Goal: Task Accomplishment & Management: Use online tool/utility

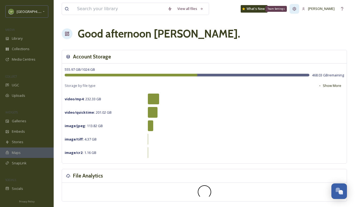
click at [293, 11] on icon at bounding box center [294, 9] width 4 height 4
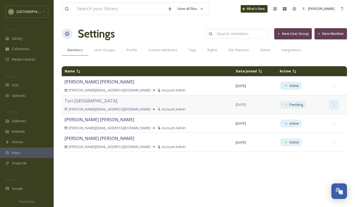
click at [333, 105] on icon at bounding box center [334, 104] width 3 height 3
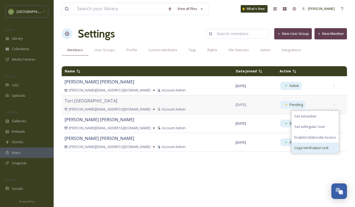
click at [302, 145] on div "Copy Verification Link" at bounding box center [315, 148] width 47 height 10
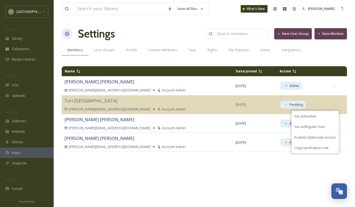
click at [208, 167] on div "Name Date Joined Active Melissa Sanchez melissa@willamettevalley.org Account Ad…" at bounding box center [204, 134] width 285 height 140
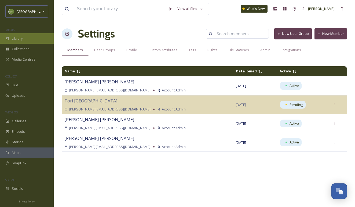
click at [18, 41] on div "Library" at bounding box center [27, 38] width 54 height 10
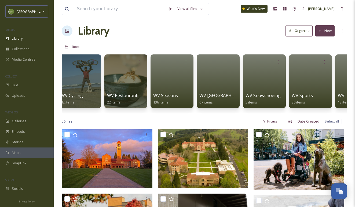
scroll to position [0, 454]
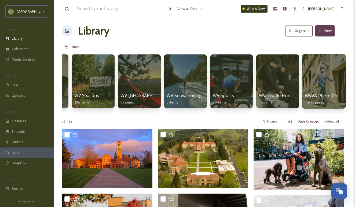
click at [318, 83] on div at bounding box center [324, 81] width 44 height 55
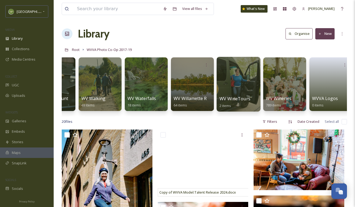
scroll to position [0, 3825]
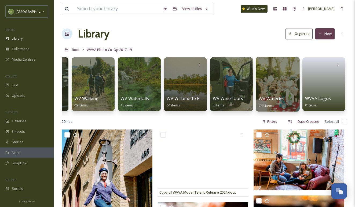
click at [277, 75] on div at bounding box center [278, 84] width 44 height 55
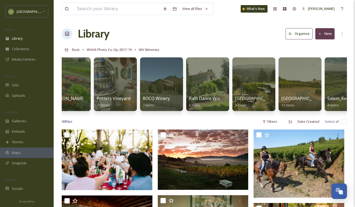
scroll to position [0, 2242]
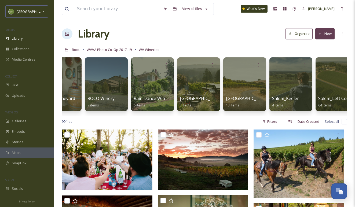
click at [327, 33] on button "New" at bounding box center [325, 33] width 19 height 11
click at [310, 64] on div "Folder" at bounding box center [319, 67] width 30 height 10
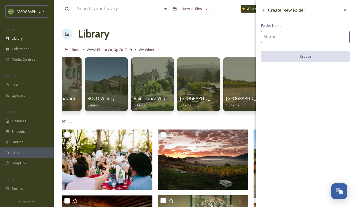
click at [308, 36] on input at bounding box center [305, 37] width 89 height 12
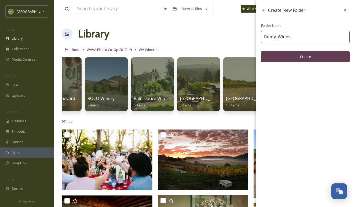
type input "Remy Wines"
click at [300, 56] on button "Create" at bounding box center [305, 56] width 89 height 11
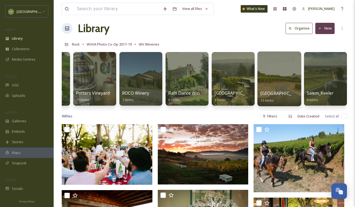
scroll to position [6, 0]
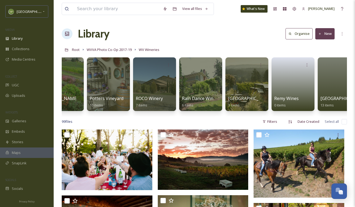
scroll to position [0, 2267]
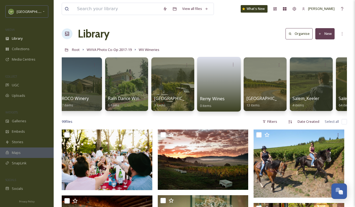
click at [233, 92] on link at bounding box center [219, 83] width 38 height 26
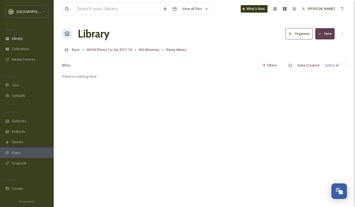
click at [324, 30] on button "New" at bounding box center [325, 33] width 19 height 11
click at [314, 56] on span ".zip Upload" at bounding box center [323, 56] width 18 height 5
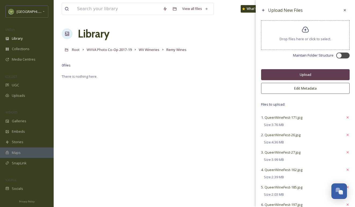
click at [300, 86] on button "Edit Metadata" at bounding box center [305, 88] width 89 height 11
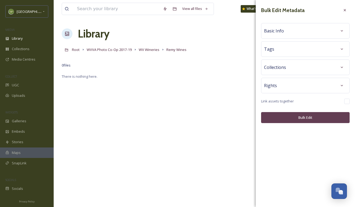
click at [301, 31] on div "Basic Info" at bounding box center [305, 31] width 83 height 10
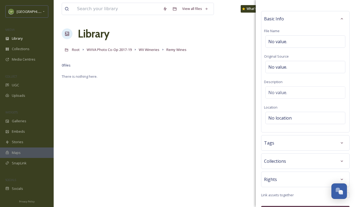
scroll to position [16, 0]
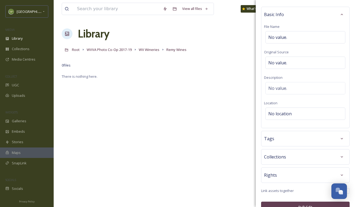
click at [274, 133] on div "Tags" at bounding box center [305, 139] width 89 height 16
click at [274, 156] on span "Collections" at bounding box center [275, 157] width 22 height 6
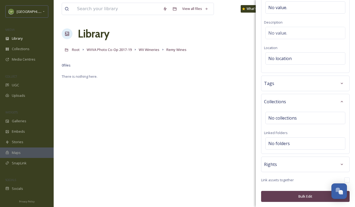
click at [272, 167] on span "Rights" at bounding box center [270, 164] width 13 height 6
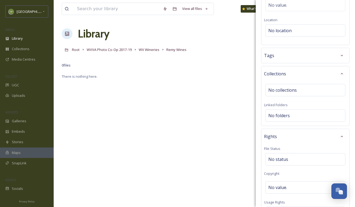
scroll to position [0, 0]
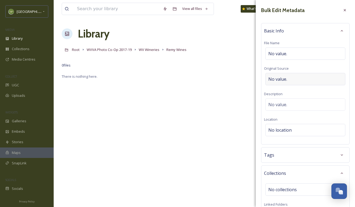
click at [306, 81] on div "No value." at bounding box center [306, 79] width 80 height 12
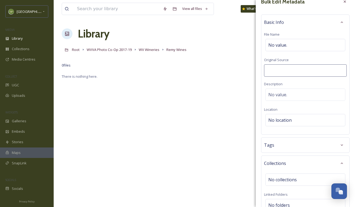
scroll to position [11, 0]
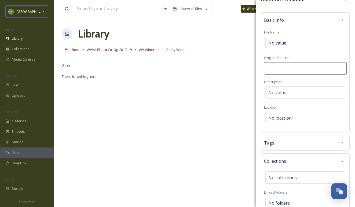
click at [287, 144] on div "Tags" at bounding box center [305, 143] width 83 height 10
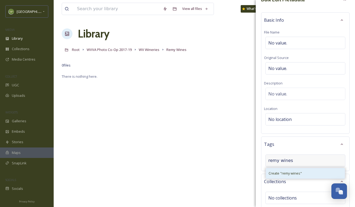
type input "remy wines"
click at [287, 175] on span "Create " remy wines "" at bounding box center [285, 173] width 33 height 5
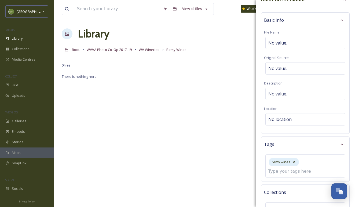
scroll to position [35, 0]
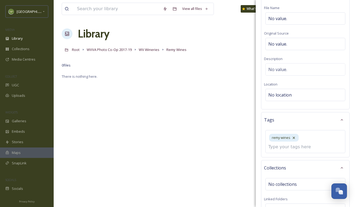
click at [287, 183] on div "Collections No collections Linked Folders No folders" at bounding box center [305, 190] width 89 height 60
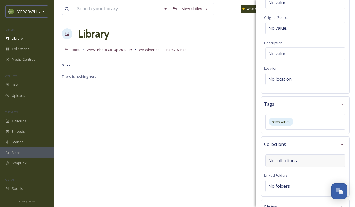
scroll to position [57, 0]
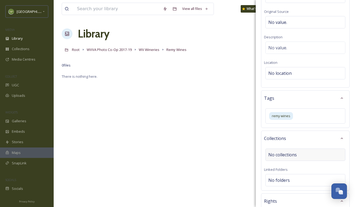
click at [290, 158] on span "No collections" at bounding box center [283, 155] width 28 height 6
click at [290, 158] on input at bounding box center [298, 158] width 59 height 12
click at [310, 138] on div "Collections" at bounding box center [305, 139] width 83 height 10
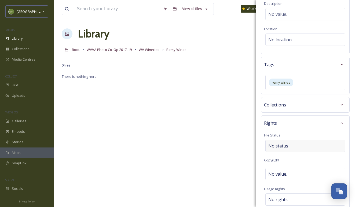
scroll to position [94, 0]
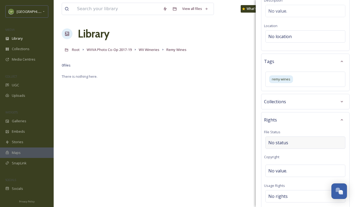
click at [297, 144] on div "No status" at bounding box center [306, 143] width 80 height 12
click at [297, 144] on input at bounding box center [295, 143] width 59 height 12
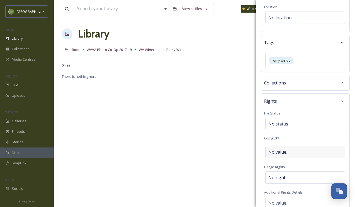
click at [295, 149] on div "No value." at bounding box center [306, 152] width 80 height 12
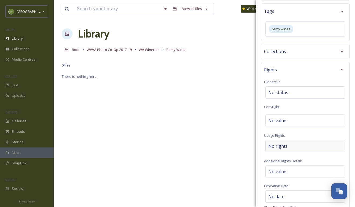
click at [294, 144] on div "No rights" at bounding box center [306, 146] width 80 height 12
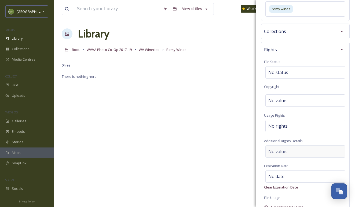
click at [294, 152] on div "No value." at bounding box center [306, 152] width 80 height 12
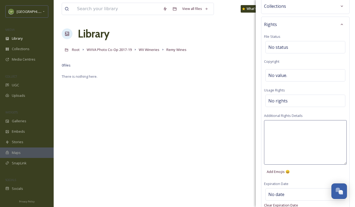
scroll to position [191, 0]
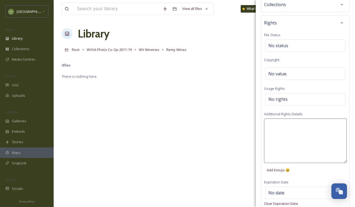
click at [304, 114] on div "Rights File Status No status Copyright No value. Usage Rights No rights Additio…" at bounding box center [305, 122] width 89 height 215
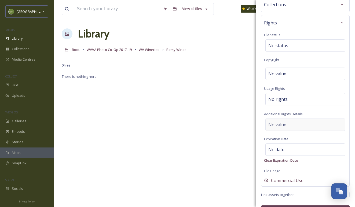
click at [298, 128] on div "No value." at bounding box center [306, 125] width 80 height 12
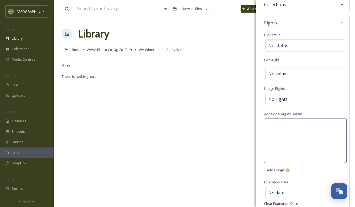
click at [296, 129] on textarea at bounding box center [305, 141] width 83 height 45
paste textarea "[PERSON_NAME] and [DEMOGRAPHIC_DATA] Wine Fes"
click at [268, 124] on textarea "[PERSON_NAME] and [DEMOGRAPHIC_DATA] Wine Fes" at bounding box center [305, 141] width 83 height 45
click at [266, 126] on textarea "[PERSON_NAME] and [DEMOGRAPHIC_DATA] Wine Fes" at bounding box center [305, 141] width 83 height 45
click at [266, 124] on textarea "[PERSON_NAME] and [DEMOGRAPHIC_DATA] Wine Fes" at bounding box center [305, 141] width 83 height 45
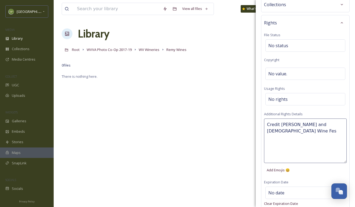
click at [336, 125] on textarea "Credit [PERSON_NAME] and [DEMOGRAPHIC_DATA] Wine Fes" at bounding box center [305, 141] width 83 height 45
type textarea "Credit [PERSON_NAME] and [DEMOGRAPHIC_DATA] Wine Fest"
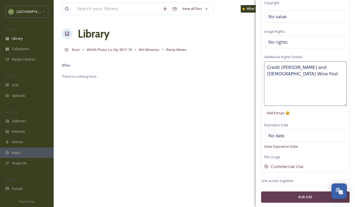
click at [303, 194] on button "Bulk Edit" at bounding box center [305, 197] width 89 height 11
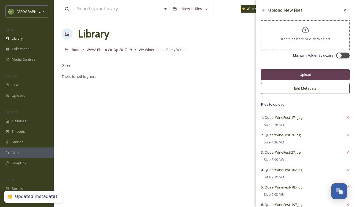
click at [326, 78] on button "Upload" at bounding box center [305, 74] width 89 height 11
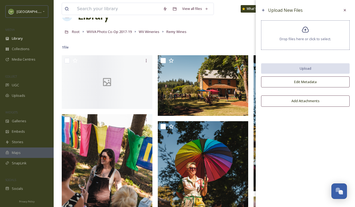
click at [296, 84] on button "Edit Metadata" at bounding box center [305, 82] width 89 height 11
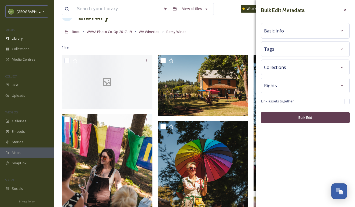
click at [294, 87] on div "Rights" at bounding box center [305, 86] width 83 height 10
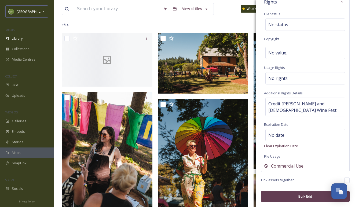
scroll to position [45, 0]
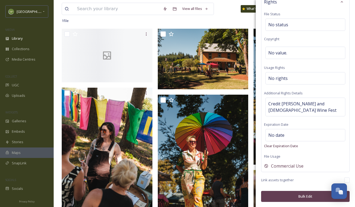
click at [277, 194] on button "Bulk Edit" at bounding box center [305, 196] width 89 height 11
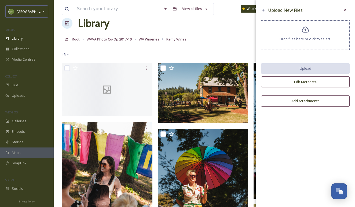
scroll to position [4, 0]
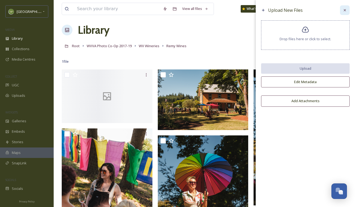
click at [346, 10] on icon at bounding box center [345, 10] width 2 height 2
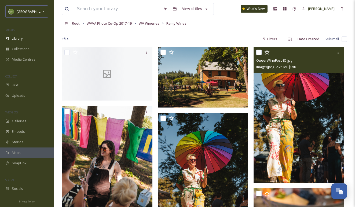
scroll to position [28, 0]
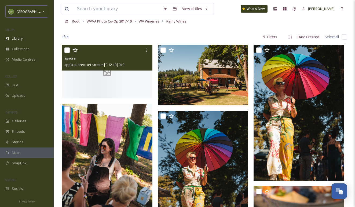
click at [130, 76] on div at bounding box center [107, 72] width 91 height 54
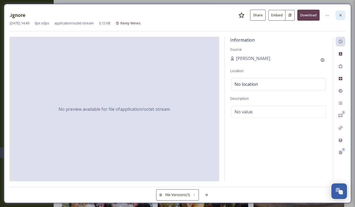
click at [342, 14] on icon at bounding box center [341, 15] width 4 height 4
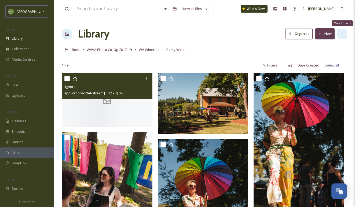
click at [342, 32] on icon at bounding box center [342, 34] width 4 height 4
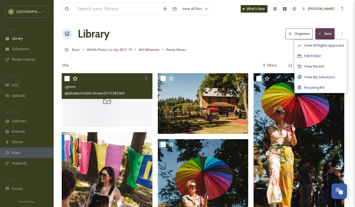
click at [219, 51] on div "Root WVVA Photo Co-Op 2017-19 WV Wineries Remy Wines" at bounding box center [204, 50] width 285 height 10
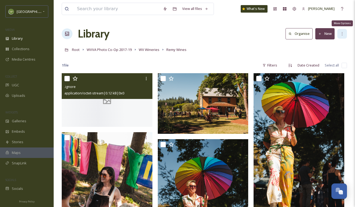
click at [342, 33] on icon at bounding box center [342, 34] width 4 height 4
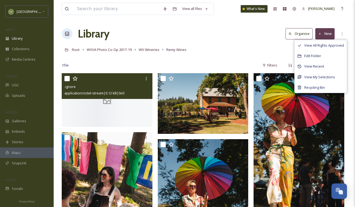
click at [240, 52] on div "Root WVVA Photo Co-Op 2017-19 WV Wineries Remy Wines" at bounding box center [204, 50] width 285 height 10
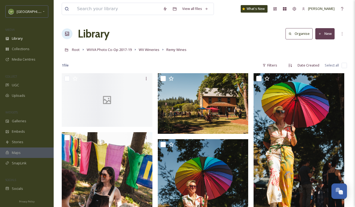
click at [299, 34] on button "Organise" at bounding box center [299, 33] width 27 height 11
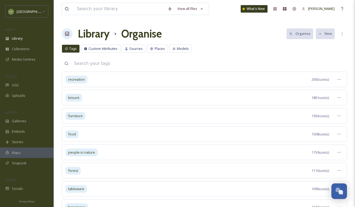
click at [100, 33] on h1 "Library" at bounding box center [94, 34] width 32 height 16
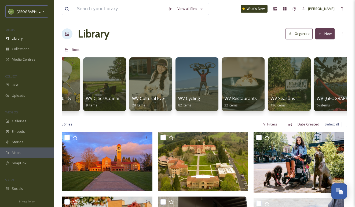
scroll to position [0, 454]
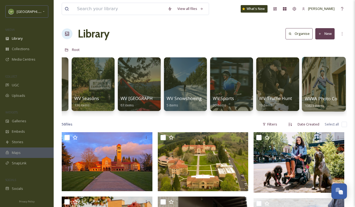
click at [319, 95] on div at bounding box center [324, 84] width 44 height 55
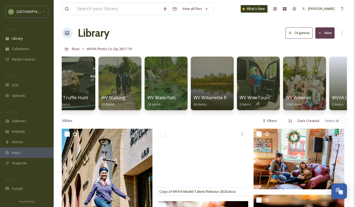
scroll to position [0, 3825]
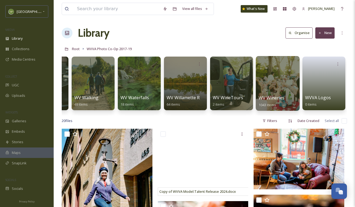
click at [263, 81] on div at bounding box center [278, 83] width 44 height 55
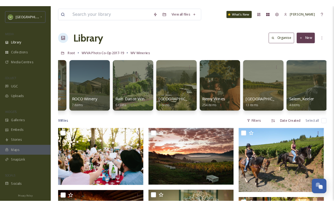
scroll to position [0, 2256]
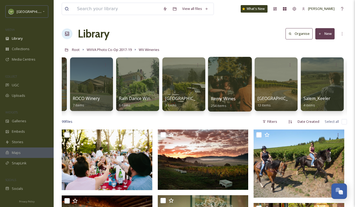
click at [236, 84] on div at bounding box center [230, 84] width 44 height 55
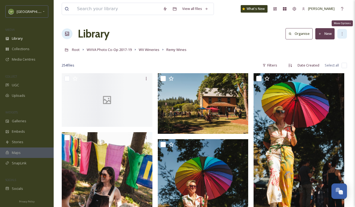
click at [340, 34] on icon at bounding box center [342, 34] width 4 height 4
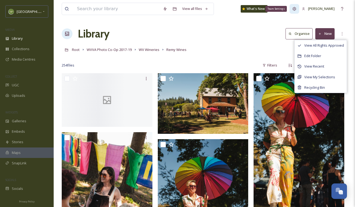
click at [294, 9] on icon at bounding box center [294, 9] width 4 height 4
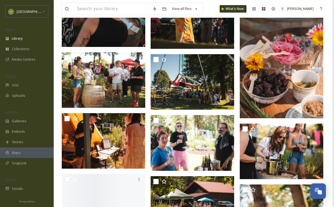
scroll to position [288, 0]
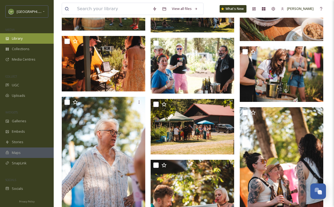
click at [48, 41] on div "Library" at bounding box center [27, 38] width 54 height 10
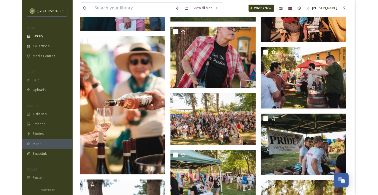
scroll to position [898, 0]
